Goal: Complete application form: Complete application form

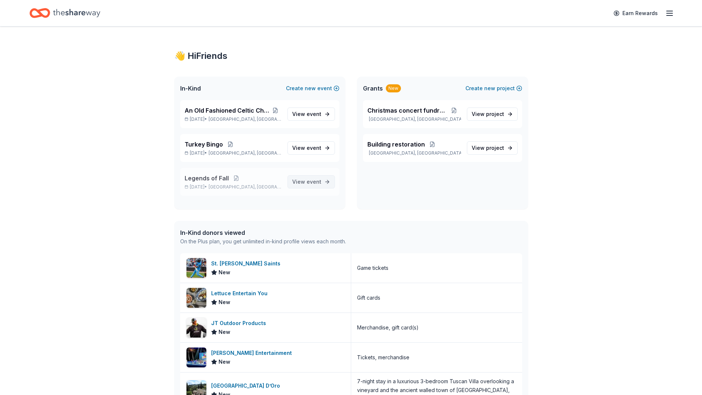
click at [306, 182] on span "View event" at bounding box center [306, 182] width 29 height 9
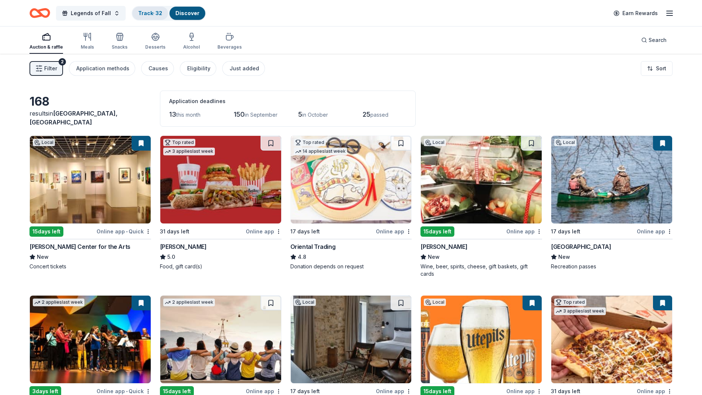
click at [147, 14] on link "Track · 32" at bounding box center [150, 13] width 24 height 6
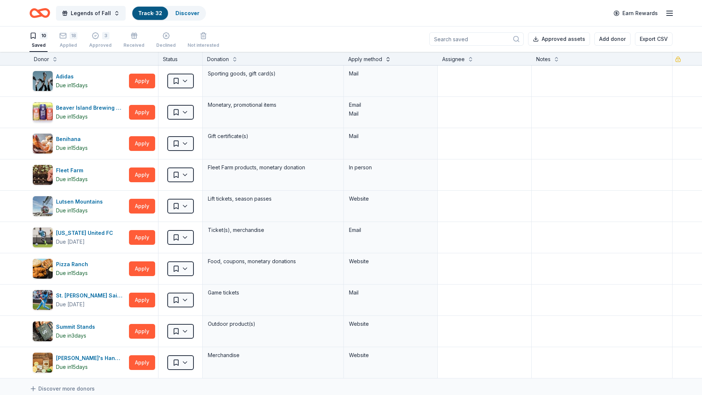
click at [386, 60] on button at bounding box center [388, 58] width 6 height 7
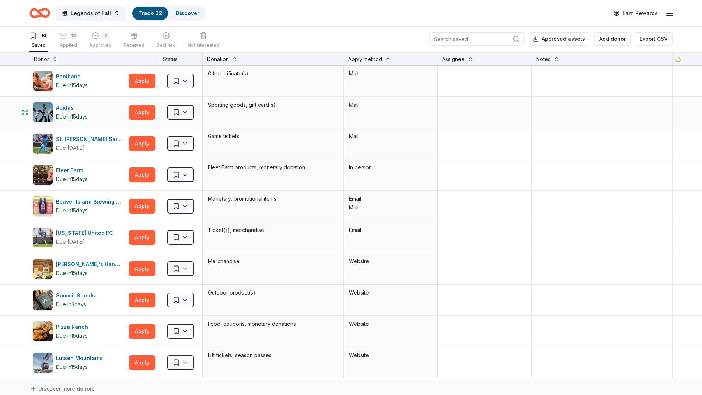
scroll to position [0, 0]
click at [140, 110] on button "Apply" at bounding box center [142, 112] width 26 height 15
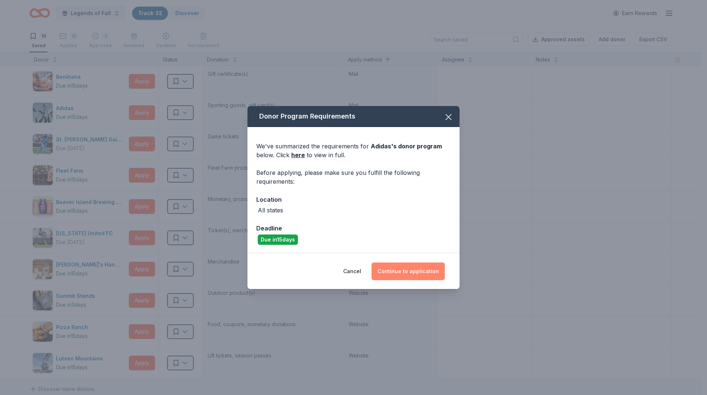
click at [407, 271] on button "Continue to application" at bounding box center [408, 272] width 73 height 18
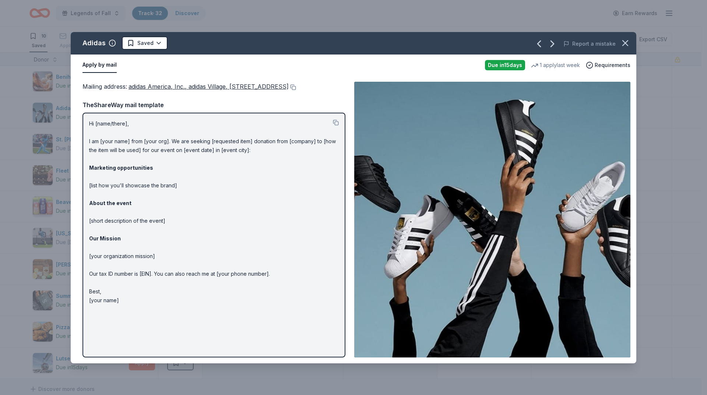
click at [226, 85] on span "adidas America, Inc., adidas Village, [STREET_ADDRESS]" at bounding box center [209, 86] width 160 height 7
click at [58, 206] on div "Adidas Saved Report a mistake Apply by mail Due [DATE] 1 apply last week Requir…" at bounding box center [353, 197] width 707 height 395
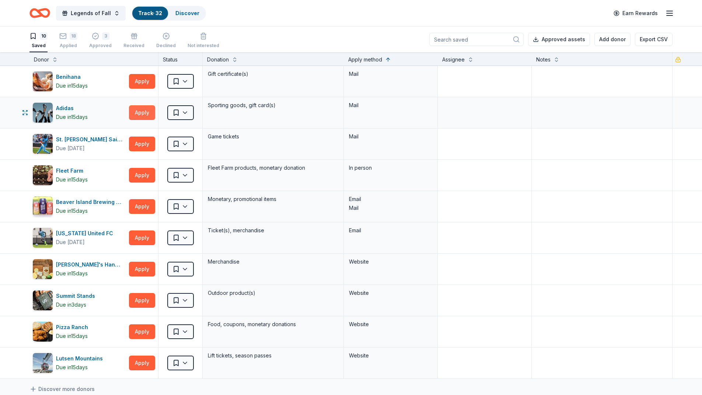
click at [151, 109] on button "Apply" at bounding box center [142, 112] width 26 height 15
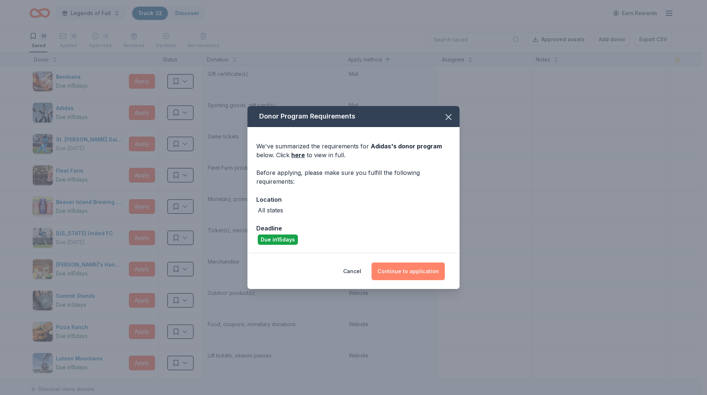
click at [413, 272] on button "Continue to application" at bounding box center [408, 272] width 73 height 18
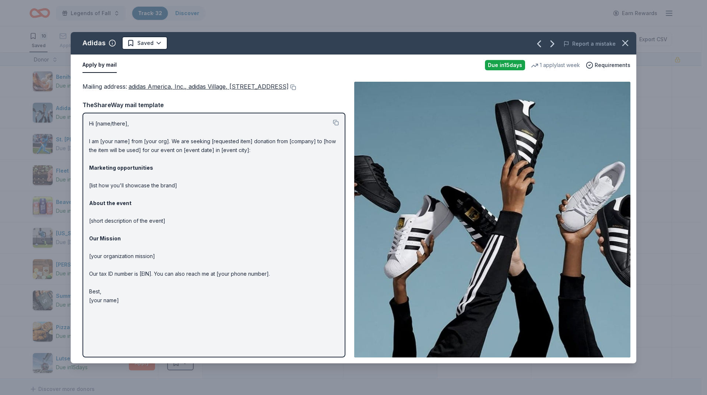
click at [134, 86] on span "adidas America, Inc., adidas Village, [STREET_ADDRESS]" at bounding box center [209, 86] width 160 height 7
click at [289, 90] on button at bounding box center [292, 87] width 7 height 6
click at [623, 45] on icon "button" at bounding box center [625, 43] width 10 height 10
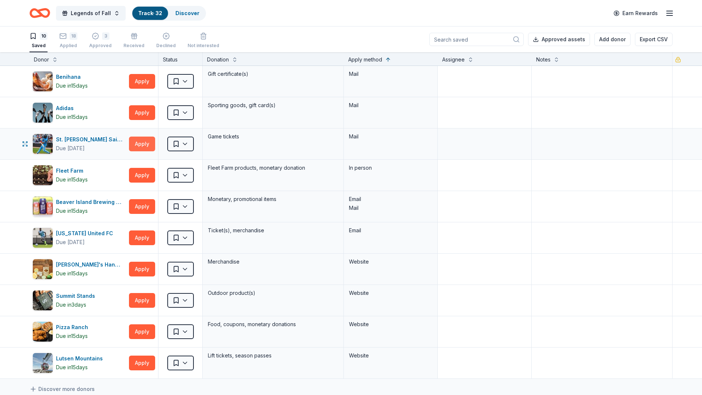
click at [138, 141] on button "Apply" at bounding box center [142, 144] width 26 height 15
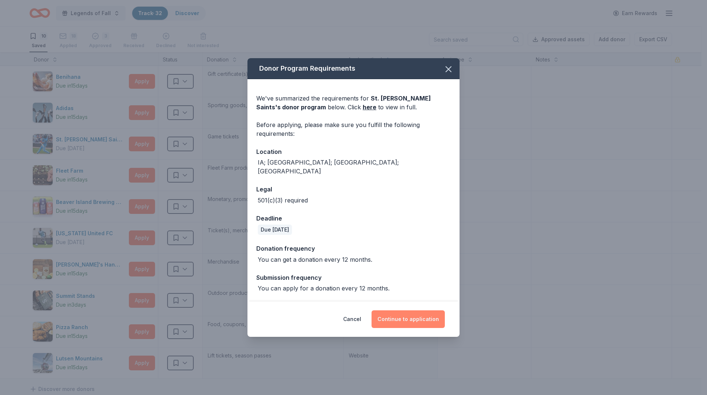
click at [403, 314] on button "Continue to application" at bounding box center [408, 319] width 73 height 18
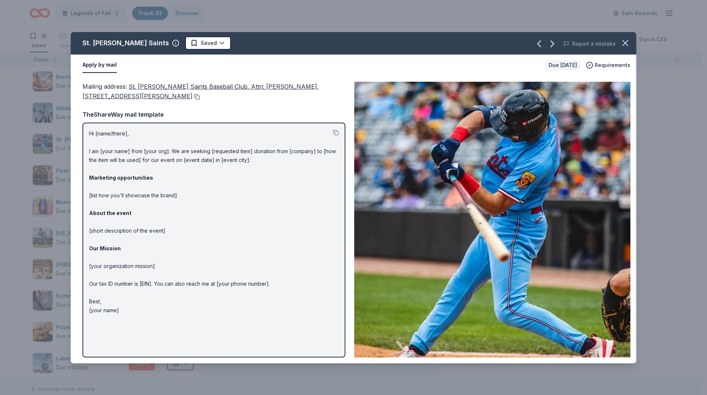
click at [193, 98] on button at bounding box center [196, 97] width 7 height 6
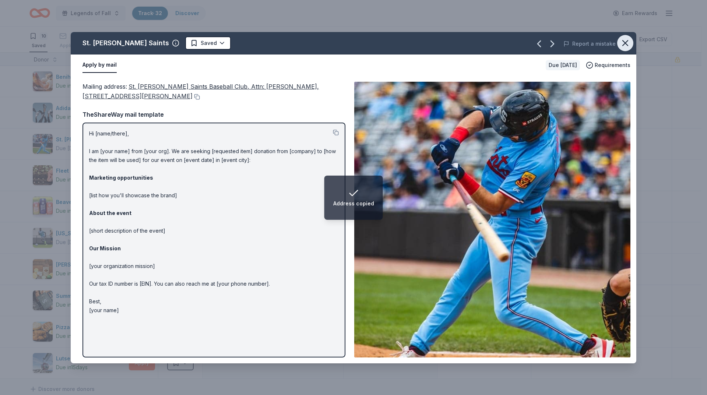
click at [623, 46] on icon "button" at bounding box center [625, 43] width 5 height 5
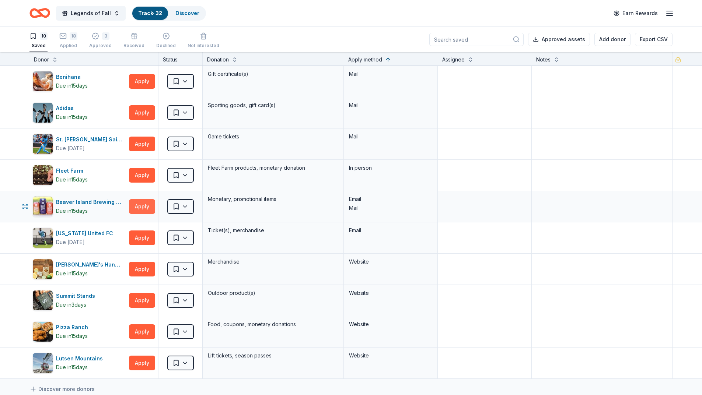
click at [145, 204] on button "Apply" at bounding box center [142, 206] width 26 height 15
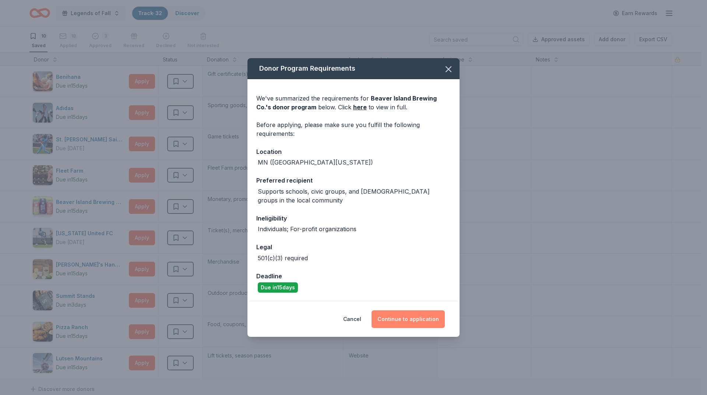
click at [412, 319] on button "Continue to application" at bounding box center [408, 319] width 73 height 18
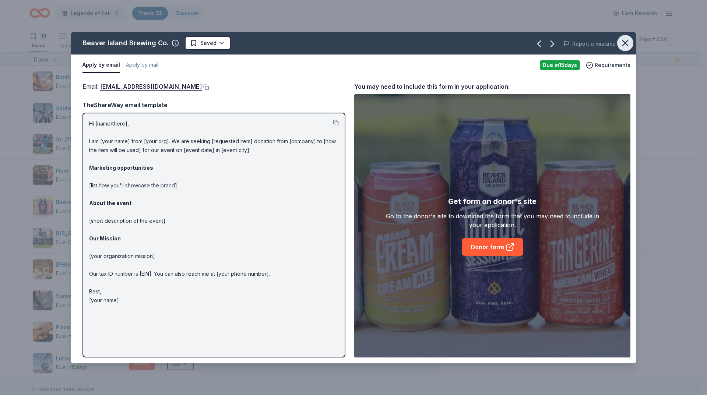
click at [624, 45] on icon "button" at bounding box center [625, 43] width 5 height 5
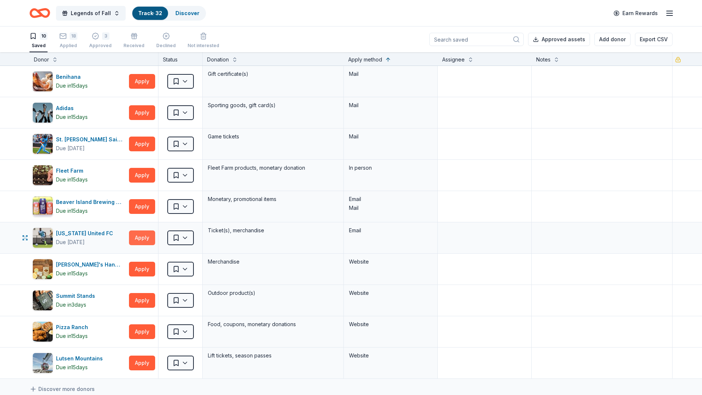
click at [136, 239] on button "Apply" at bounding box center [142, 238] width 26 height 15
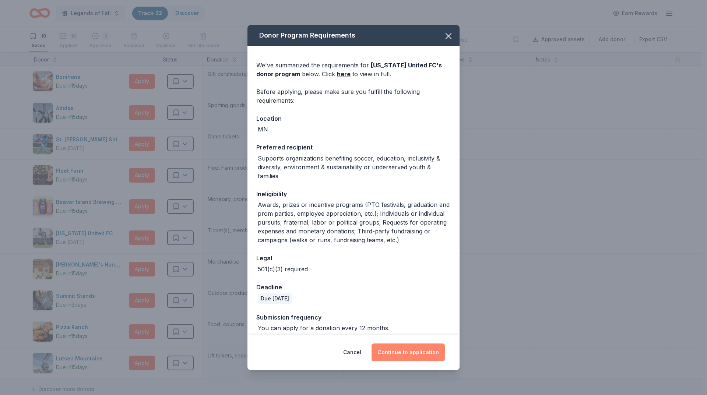
click at [394, 351] on button "Continue to application" at bounding box center [408, 353] width 73 height 18
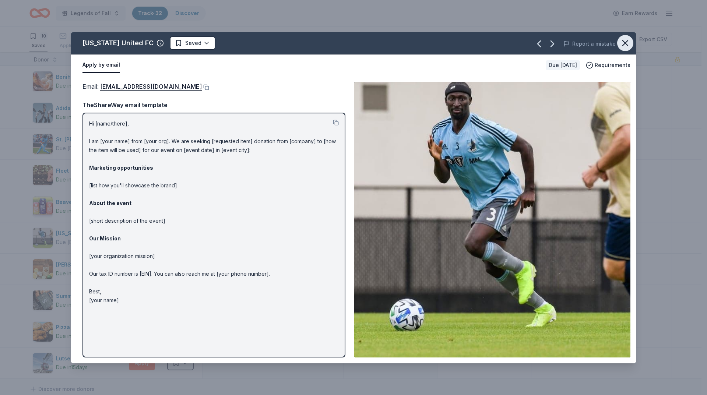
click at [630, 44] on icon "button" at bounding box center [625, 43] width 10 height 10
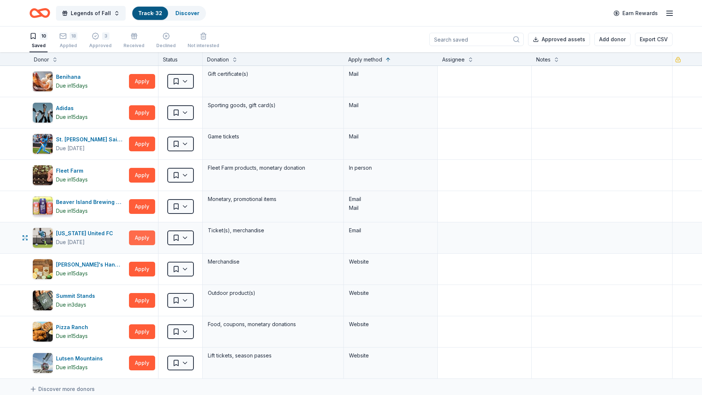
click at [144, 236] on button "Apply" at bounding box center [142, 238] width 26 height 15
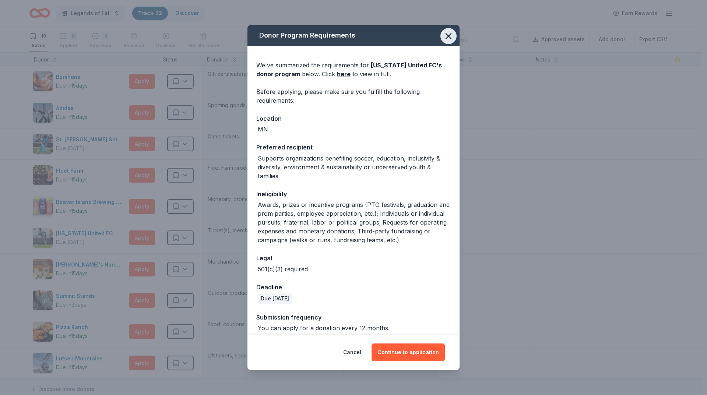
click at [446, 38] on icon "button" at bounding box center [448, 36] width 5 height 5
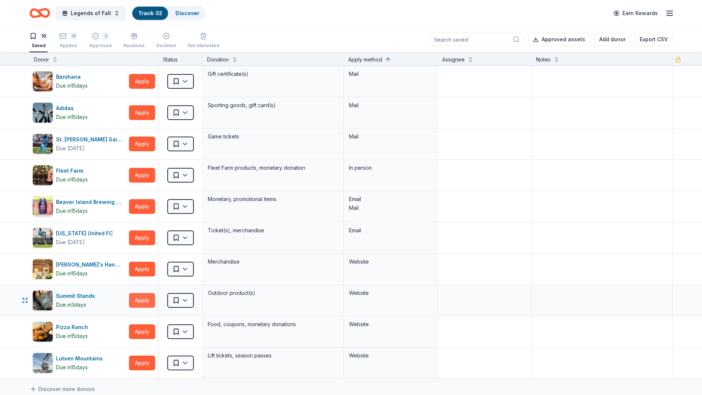
click at [141, 299] on button "Apply" at bounding box center [142, 300] width 26 height 15
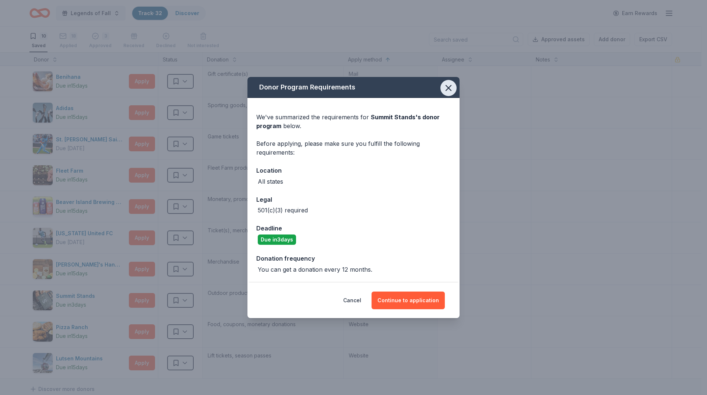
click at [452, 91] on icon "button" at bounding box center [448, 88] width 10 height 10
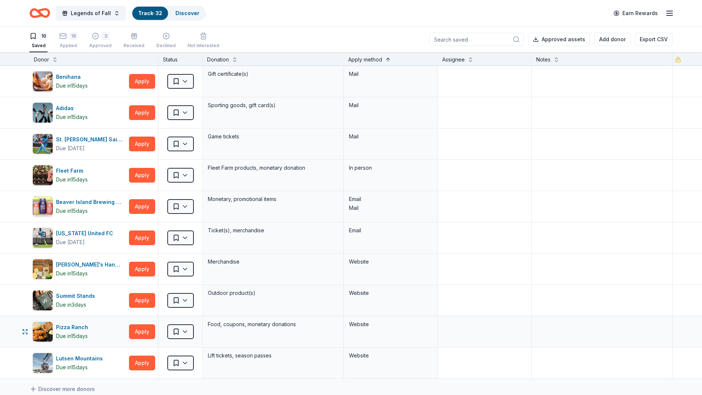
drag, startPoint x: 155, startPoint y: 316, endPoint x: 145, endPoint y: 323, distance: 12.2
drag, startPoint x: 145, startPoint y: 323, endPoint x: 142, endPoint y: 332, distance: 9.1
click at [142, 332] on button "Apply" at bounding box center [142, 331] width 26 height 15
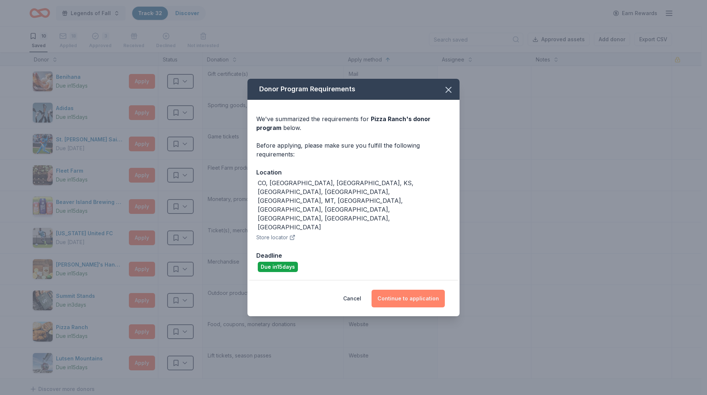
click at [401, 290] on button "Continue to application" at bounding box center [408, 299] width 73 height 18
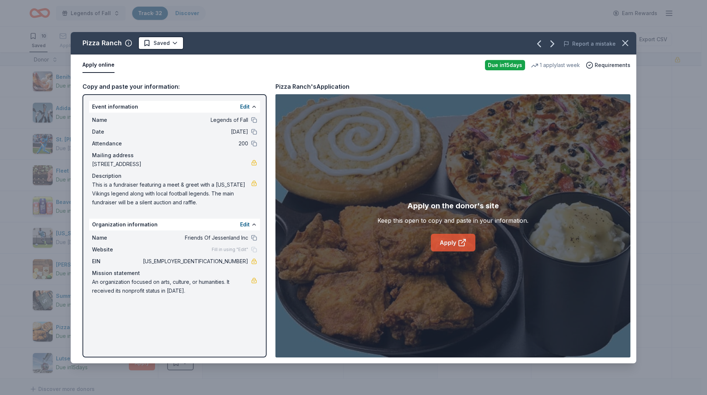
click at [455, 240] on link "Apply" at bounding box center [453, 243] width 45 height 18
click at [629, 43] on icon "button" at bounding box center [625, 43] width 10 height 10
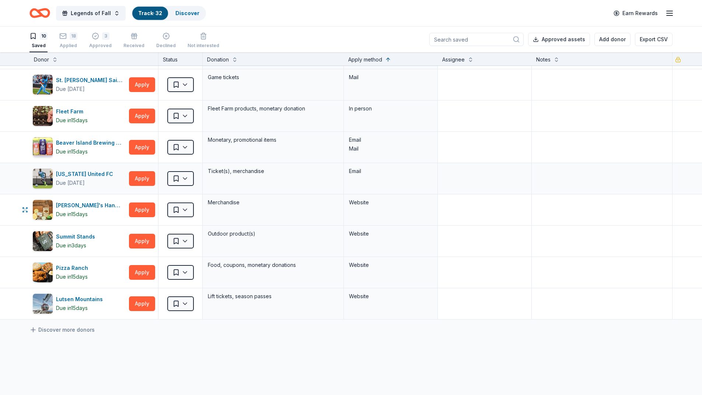
scroll to position [74, 0]
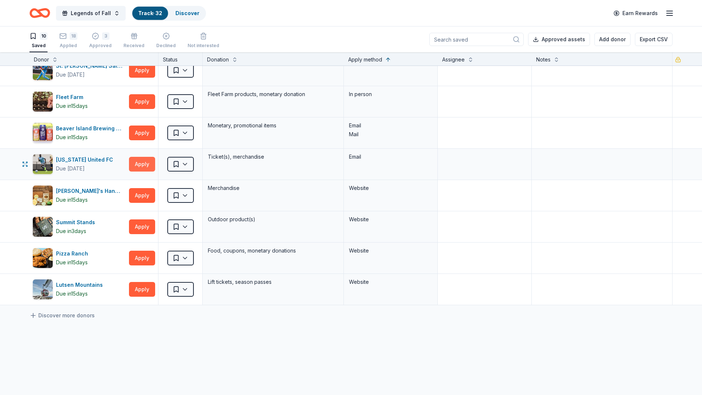
click at [149, 165] on button "Apply" at bounding box center [142, 164] width 26 height 15
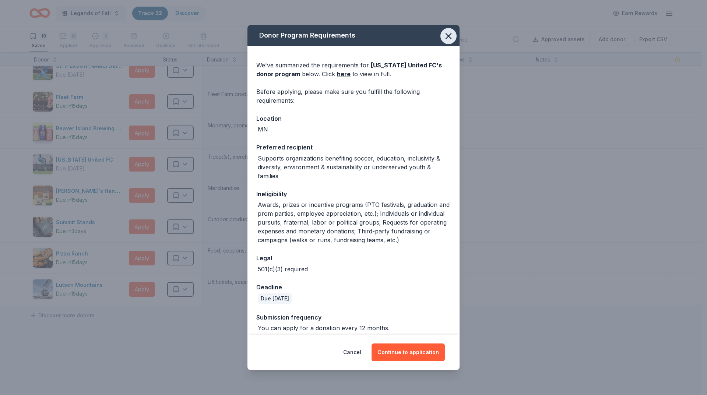
click at [443, 37] on icon "button" at bounding box center [448, 36] width 10 height 10
